Goal: Task Accomplishment & Management: Manage account settings

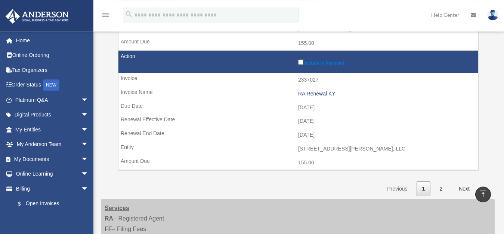
scroll to position [1170, 0]
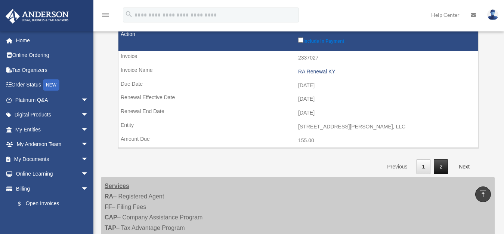
click at [441, 159] on link "2" at bounding box center [441, 166] width 14 height 15
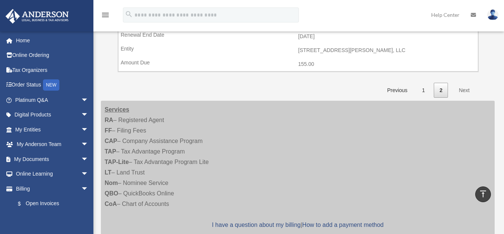
scroll to position [0, 0]
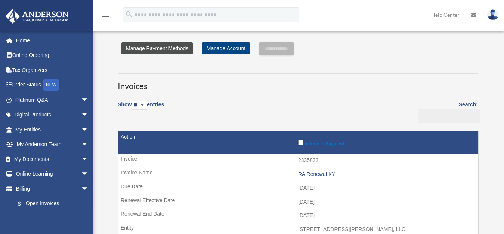
click at [155, 50] on link "Manage Payment Methods" at bounding box center [157, 48] width 71 height 12
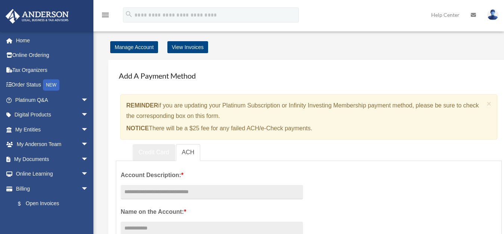
click at [148, 151] on link "Credit Card" at bounding box center [154, 152] width 43 height 17
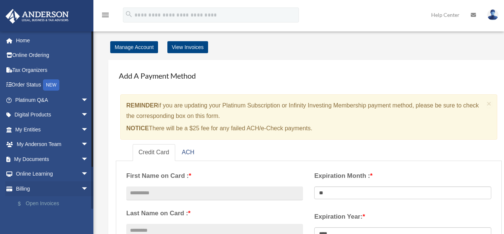
click at [41, 205] on link "$ Open Invoices" at bounding box center [54, 203] width 89 height 15
